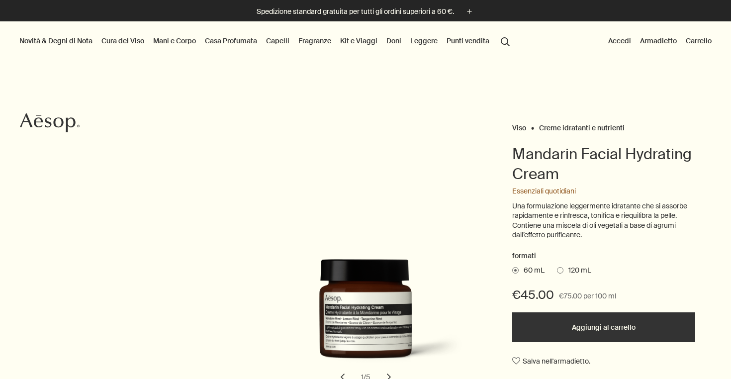
click at [563, 267] on span at bounding box center [560, 270] width 6 height 6
click at [557, 267] on input "120 mL" at bounding box center [557, 269] width 0 height 6
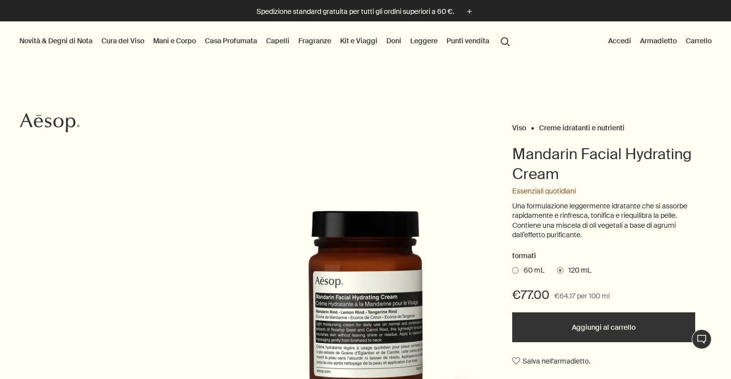
click at [515, 267] on span at bounding box center [515, 270] width 6 height 6
click at [512, 267] on input "60 mL" at bounding box center [512, 269] width 0 height 6
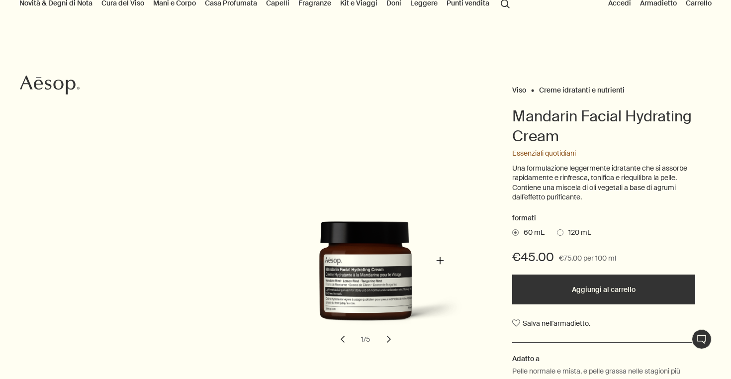
scroll to position [47, 0]
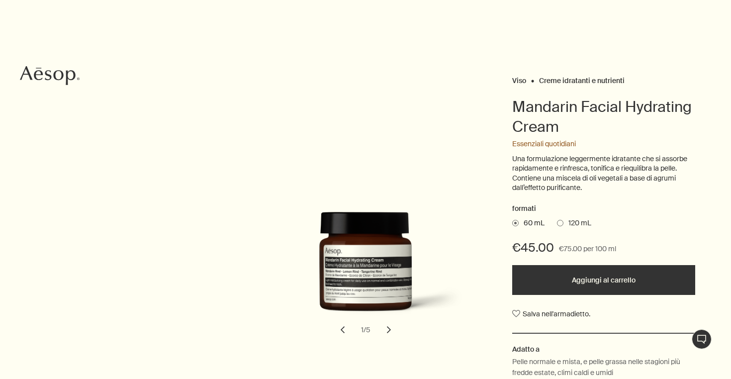
click at [385, 329] on button "chevron" at bounding box center [389, 330] width 22 height 22
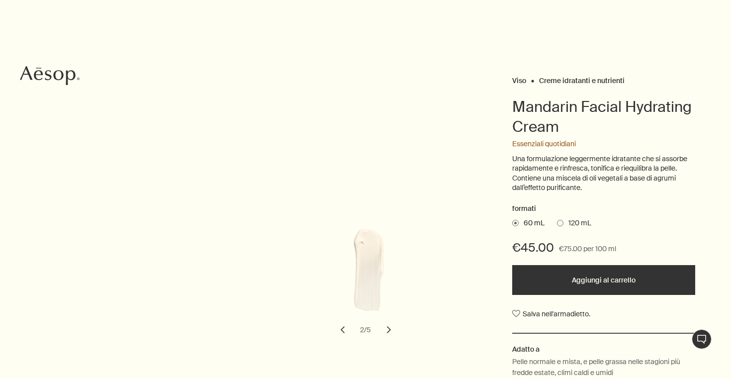
click at [385, 329] on button "chevron" at bounding box center [389, 330] width 22 height 22
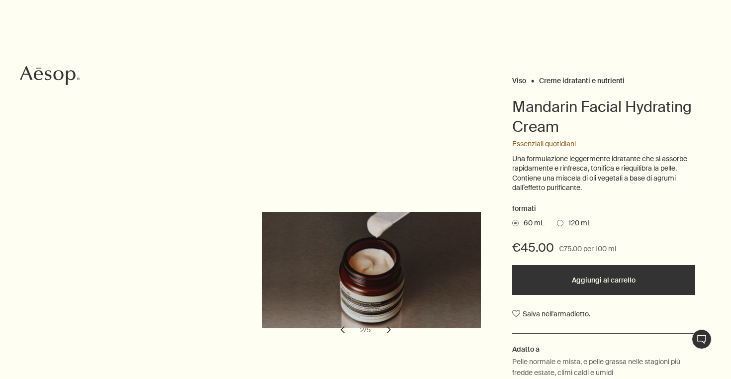
click at [385, 329] on button "chevron" at bounding box center [389, 330] width 22 height 22
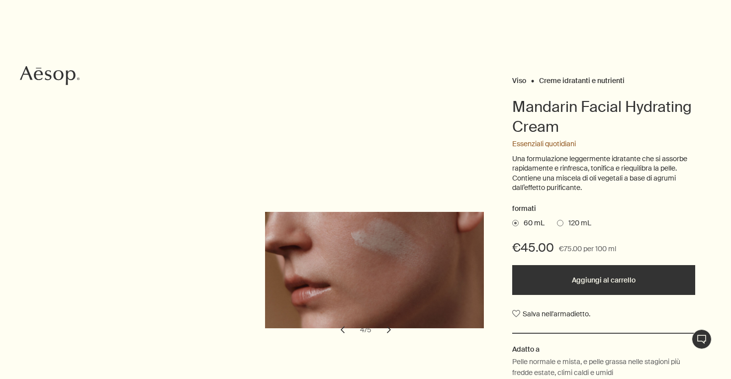
click at [343, 328] on button "chevron" at bounding box center [343, 330] width 22 height 22
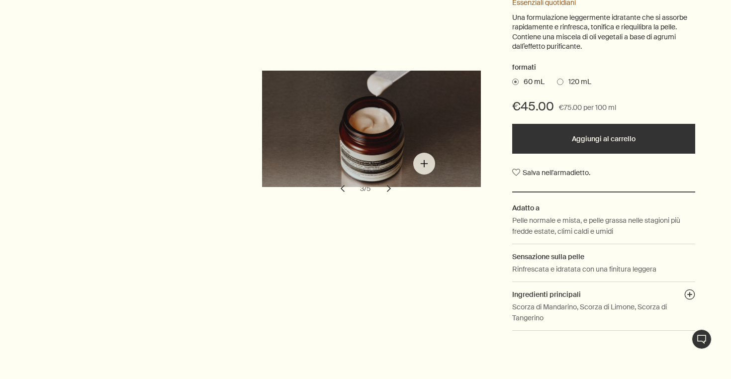
scroll to position [189, 0]
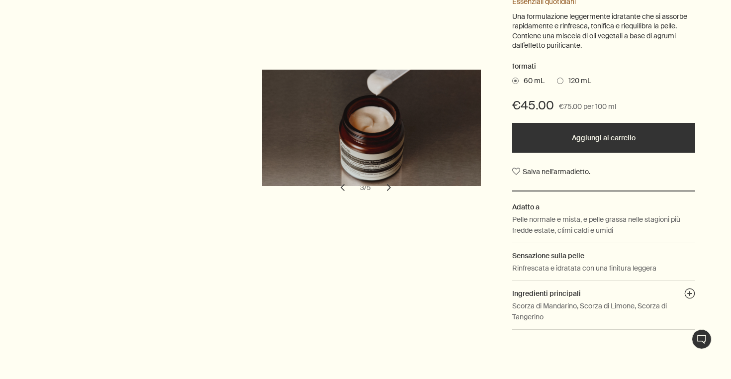
click at [563, 78] on span at bounding box center [560, 81] width 6 height 6
click at [557, 78] on input "120 mL" at bounding box center [557, 79] width 0 height 6
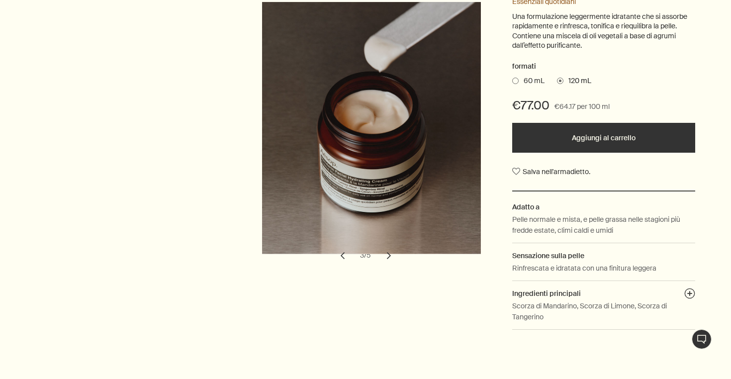
click at [387, 249] on button "chevron" at bounding box center [389, 256] width 22 height 22
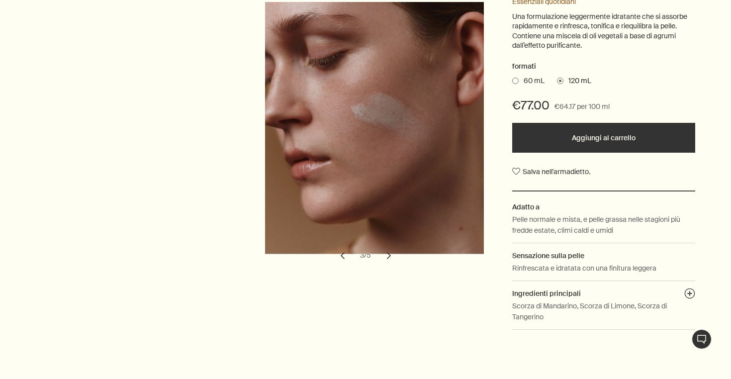
click at [387, 249] on button "chevron" at bounding box center [389, 256] width 22 height 22
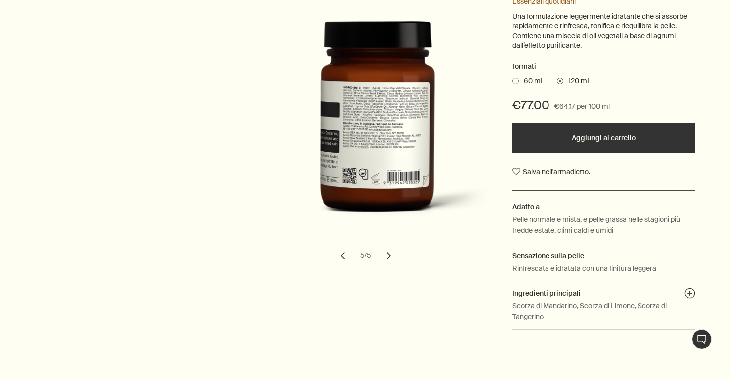
click at [387, 249] on button "chevron" at bounding box center [389, 256] width 22 height 22
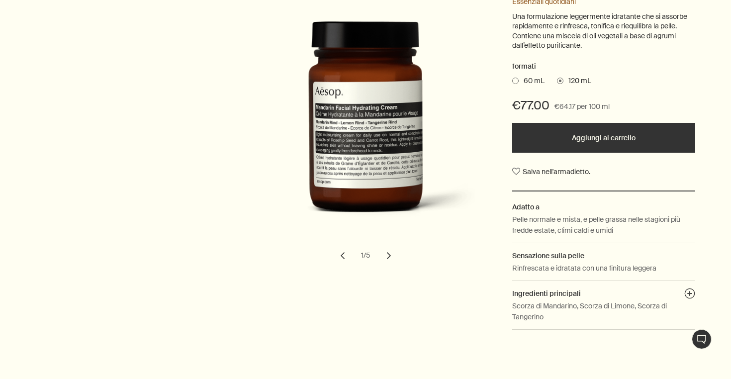
click at [517, 78] on span at bounding box center [515, 81] width 6 height 6
click at [512, 78] on input "60 mL" at bounding box center [512, 79] width 0 height 6
